Goal: Check status

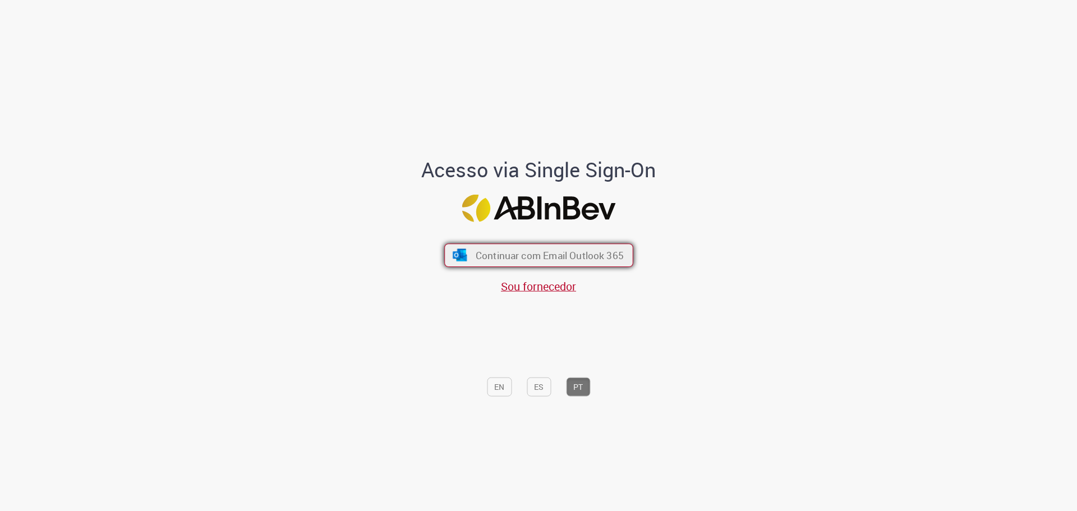
click at [537, 253] on span "Continuar com Email Outlook 365" at bounding box center [549, 254] width 148 height 13
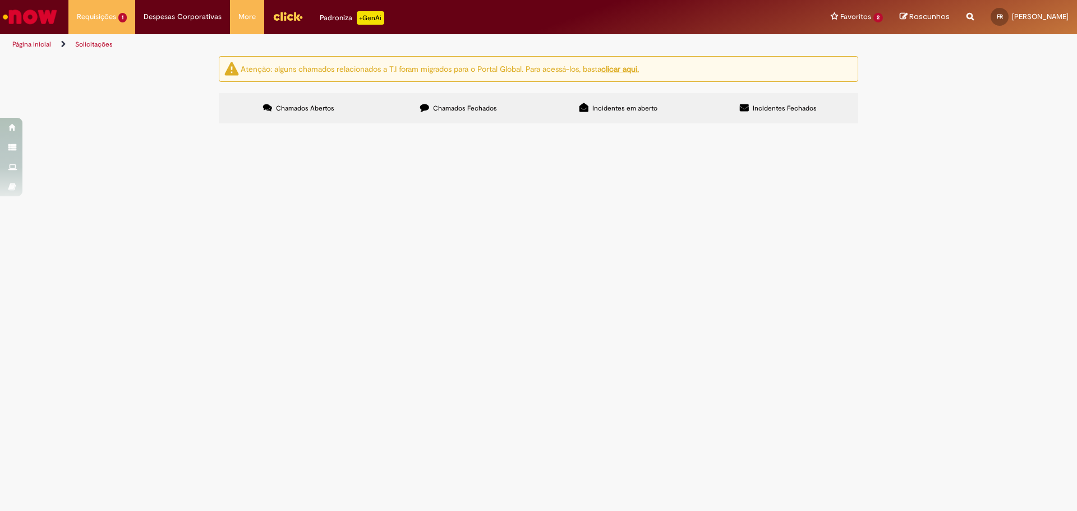
click at [0, 0] on span "R13451836" at bounding box center [0, 0] width 0 height 0
